Goal: Find specific fact: Find contact information

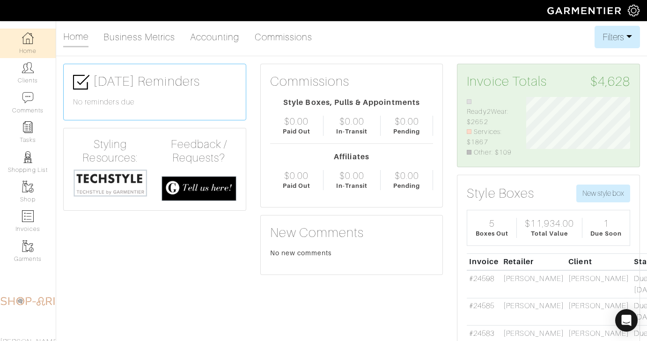
scroll to position [60, 118]
click at [28, 77] on link "Clients" at bounding box center [28, 72] width 56 height 29
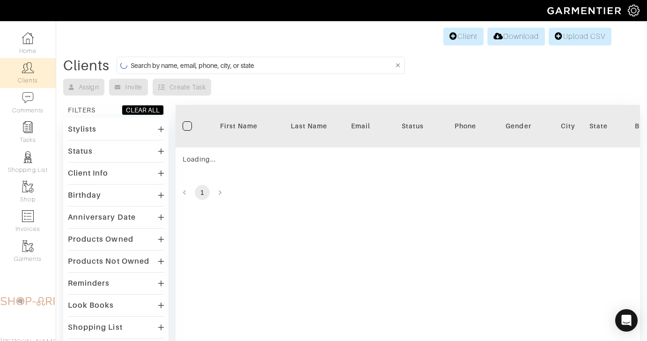
click at [293, 72] on form at bounding box center [261, 65] width 288 height 17
click at [296, 63] on input at bounding box center [262, 65] width 263 height 12
click at [294, 64] on input at bounding box center [262, 65] width 263 height 12
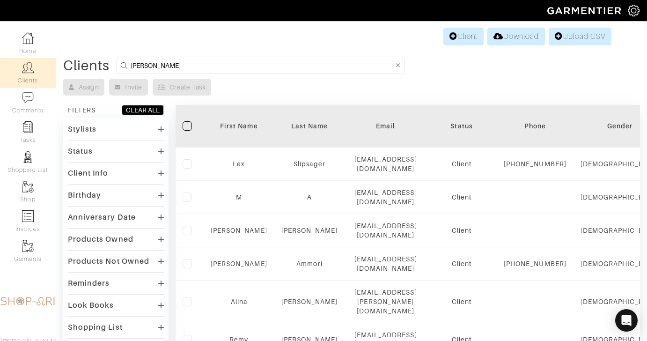
type input "perpich"
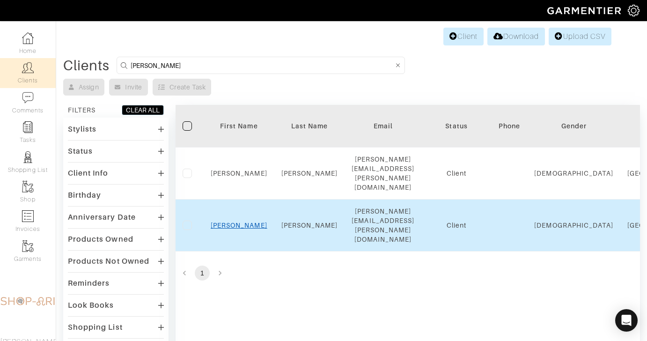
click at [238, 221] on link "Nilam" at bounding box center [239, 224] width 57 height 7
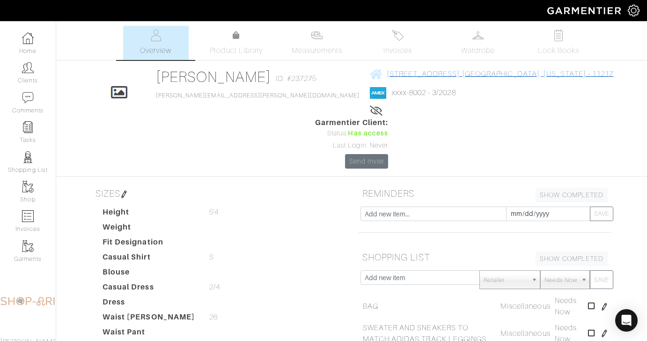
click at [426, 75] on span "[STREET_ADDRESS] [GEOGRAPHIC_DATA], [US_STATE] - 11217" at bounding box center [499, 74] width 227 height 8
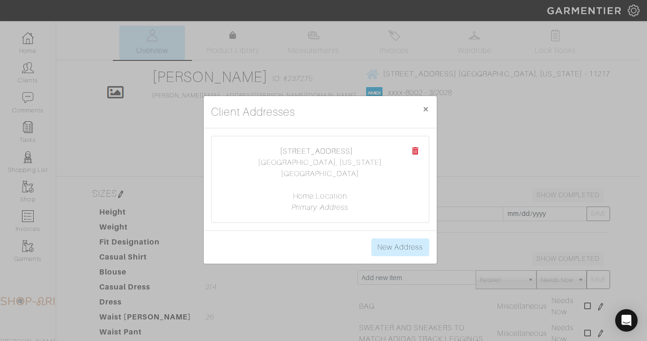
copy link "[STREET_ADDRESS]"
drag, startPoint x: 270, startPoint y: 153, endPoint x: 360, endPoint y: 156, distance: 89.4
click at [360, 156] on div "[STREET_ADDRESS] [GEOGRAPHIC_DATA], [US_STATE] 11217 Home Location Primary Addr…" at bounding box center [319, 179] width 217 height 86
click at [471, 116] on div "Client Addresses × Close [STREET_ADDRESS] [GEOGRAPHIC_DATA], [US_STATE] 11217 H…" at bounding box center [323, 170] width 647 height 341
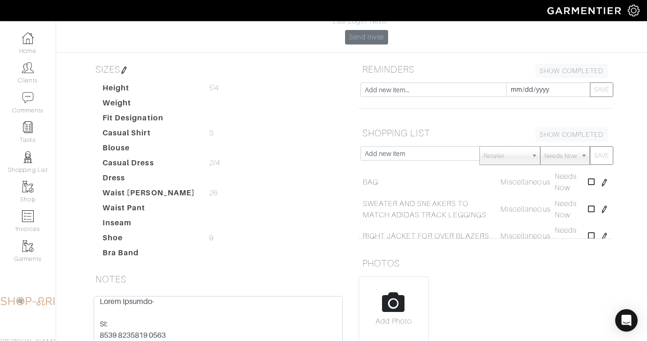
scroll to position [227, 0]
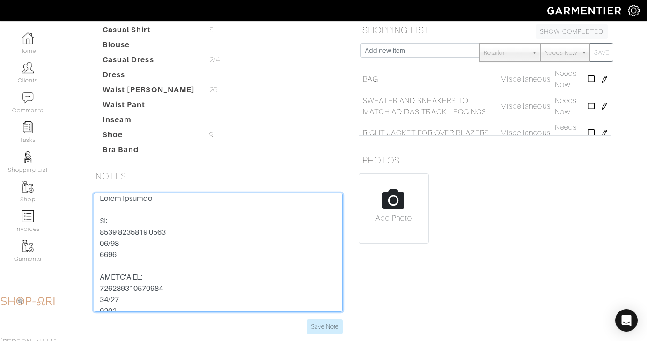
drag, startPoint x: 188, startPoint y: 185, endPoint x: 93, endPoint y: 180, distance: 95.1
click at [93, 193] on div "Save Note" at bounding box center [218, 263] width 263 height 141
click at [117, 207] on textarea at bounding box center [218, 252] width 249 height 119
click at [110, 207] on textarea at bounding box center [218, 252] width 249 height 119
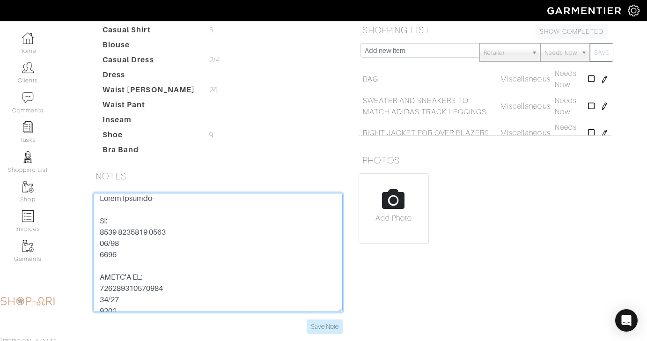
click at [110, 207] on textarea at bounding box center [218, 252] width 249 height 119
